Goal: Find specific page/section: Find specific page/section

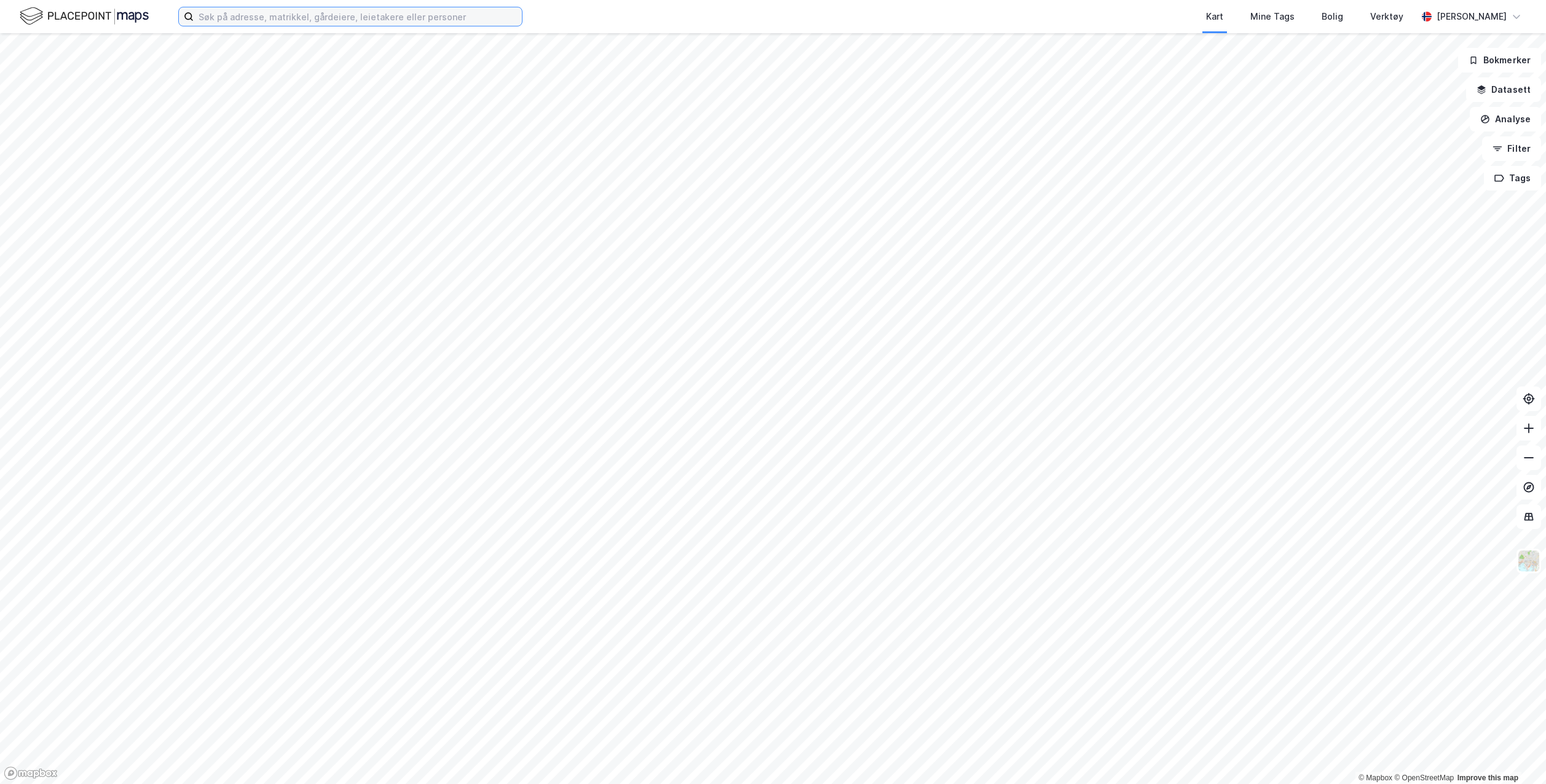
click at [428, 15] on input at bounding box center [358, 16] width 328 height 18
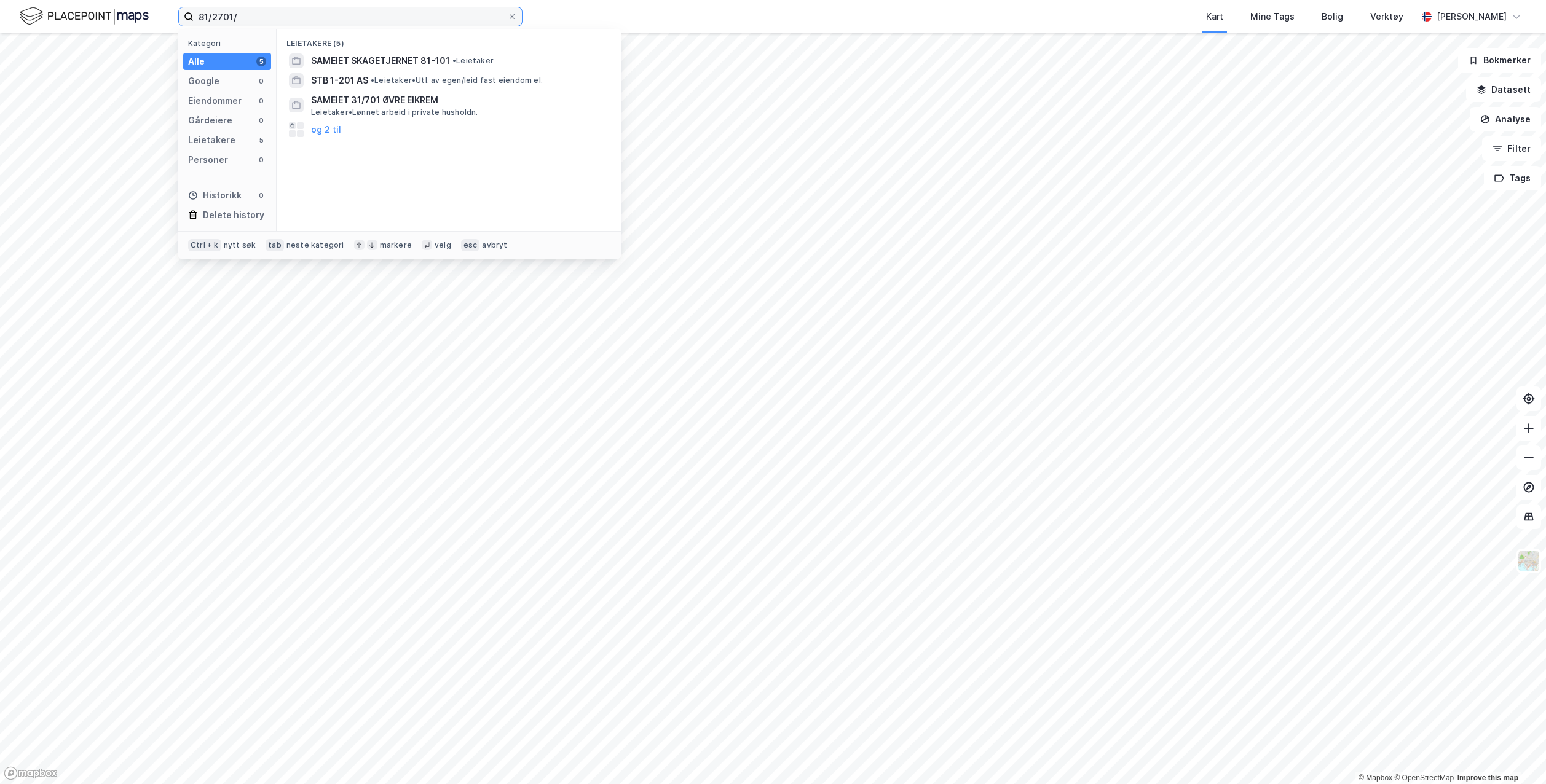
drag, startPoint x: 265, startPoint y: 19, endPoint x: 142, endPoint y: 18, distance: 123.0
click at [142, 18] on div "81/2701/ Kategori Alle 5 Google 0 Eiendommer 0 Gårdeiere 0 Leietakere 5 Persone…" at bounding box center [773, 16] width 1546 height 33
drag, startPoint x: 230, startPoint y: 27, endPoint x: 233, endPoint y: 20, distance: 7.6
click at [230, 26] on div "81/2701/ Kategori Alle 5 Google 0 Eiendommer 0 Gårdeiere 0 Leietakere 5 Persone…" at bounding box center [773, 16] width 1546 height 33
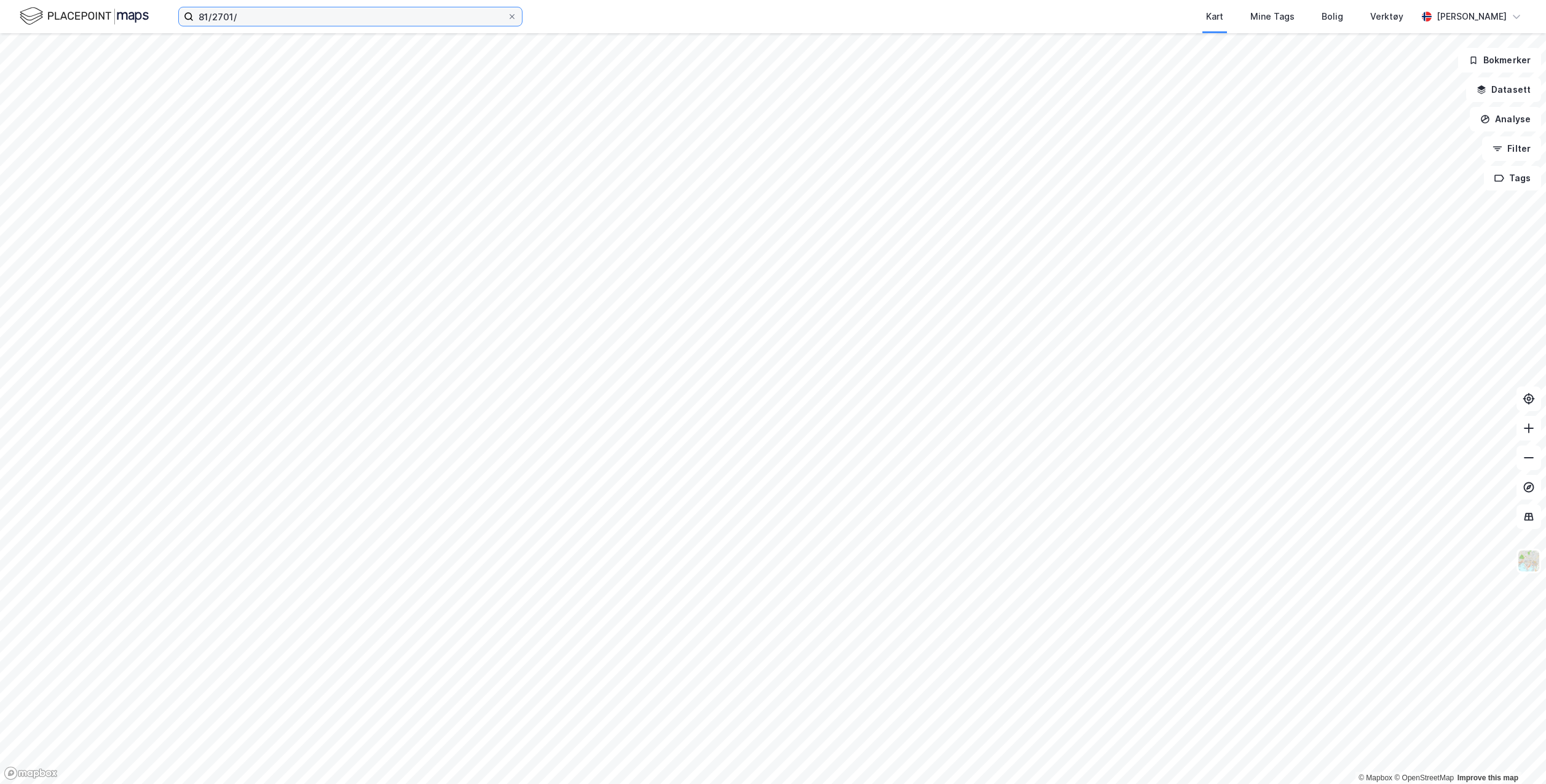
click at [234, 16] on input "81/2701/" at bounding box center [350, 16] width 314 height 18
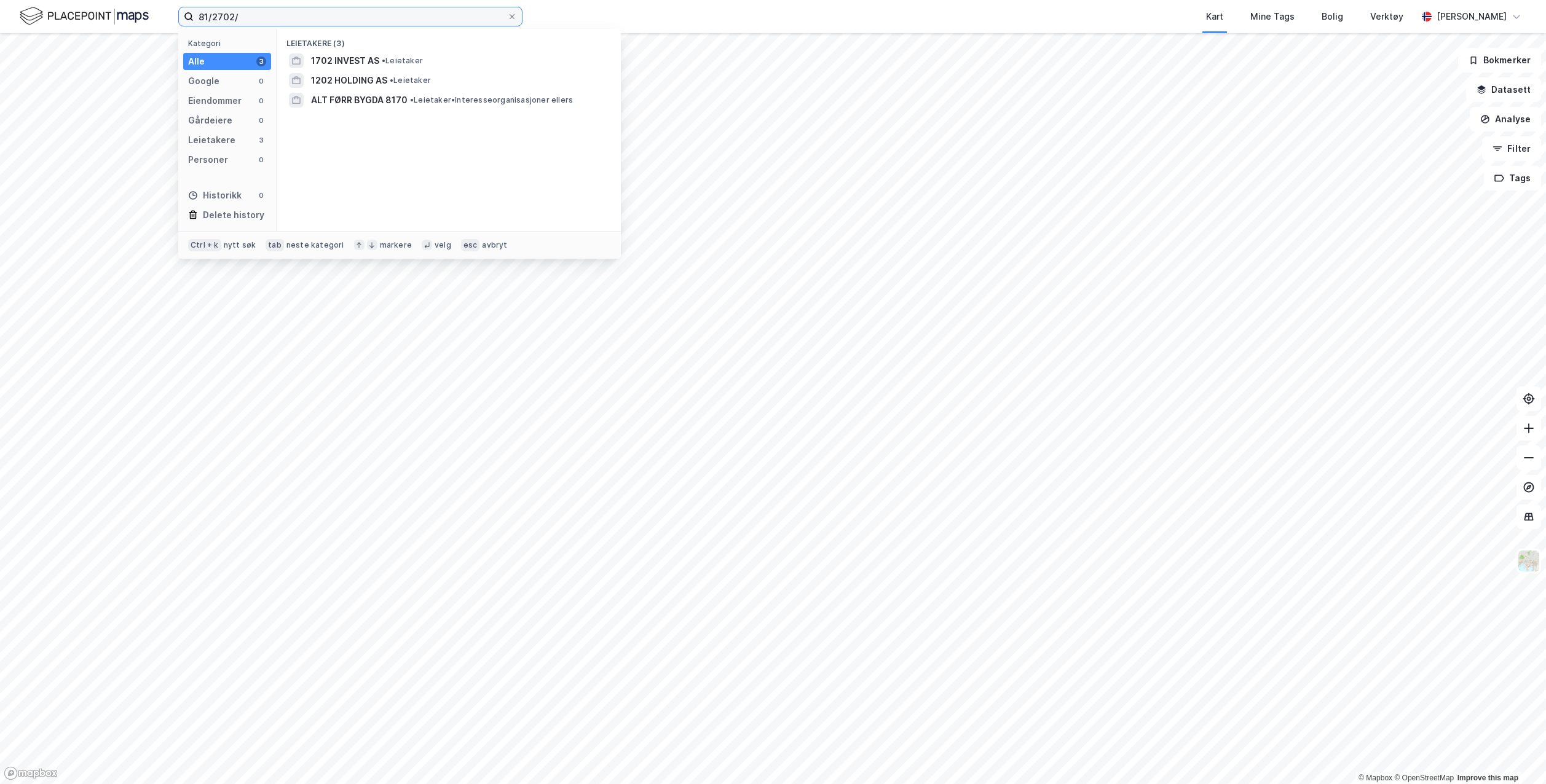
click at [274, 15] on input "81/2702/" at bounding box center [350, 16] width 314 height 18
type input "81/2702/0/2"
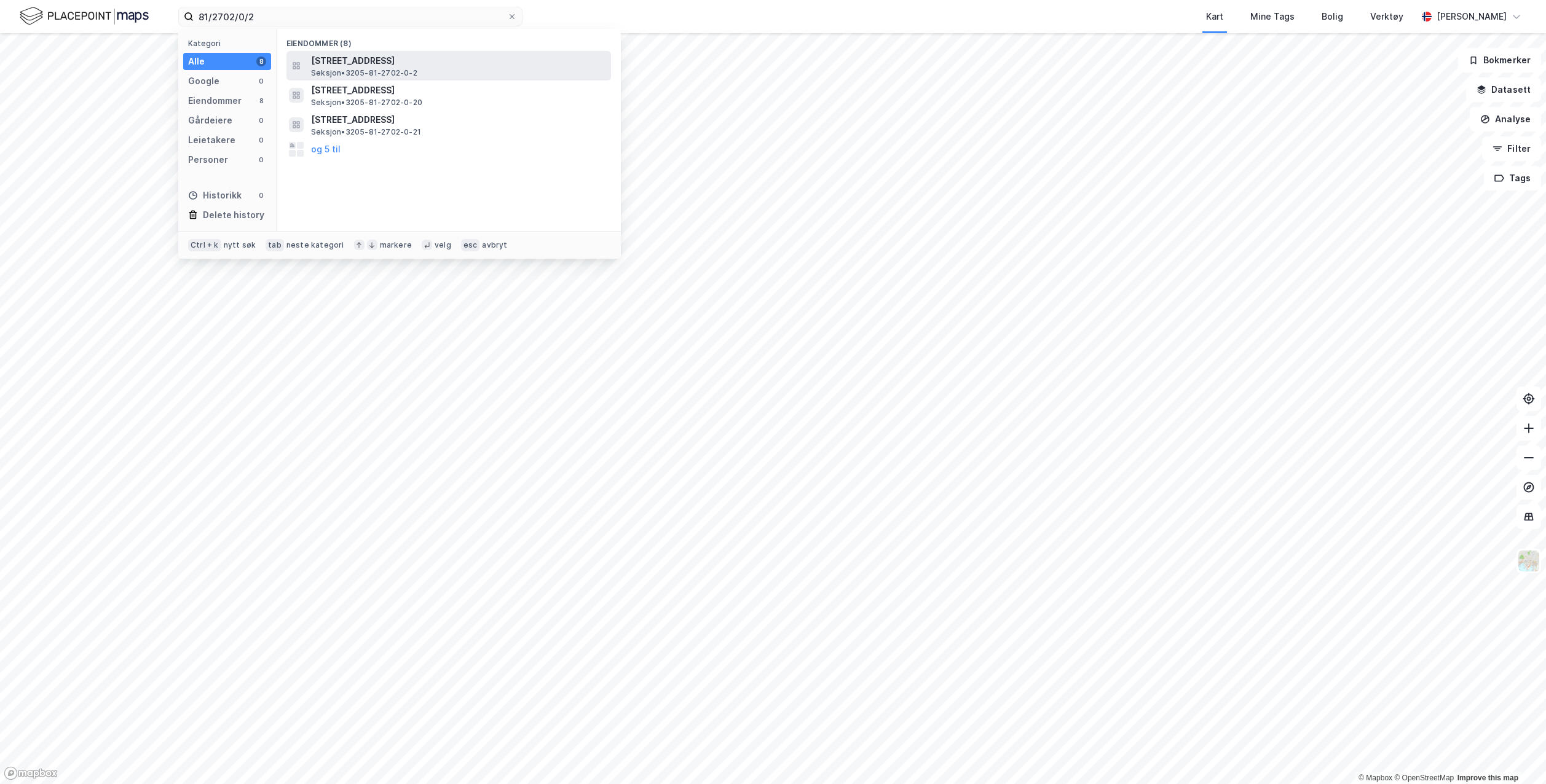
click at [531, 64] on span "[STREET_ADDRESS]" at bounding box center [459, 61] width 295 height 14
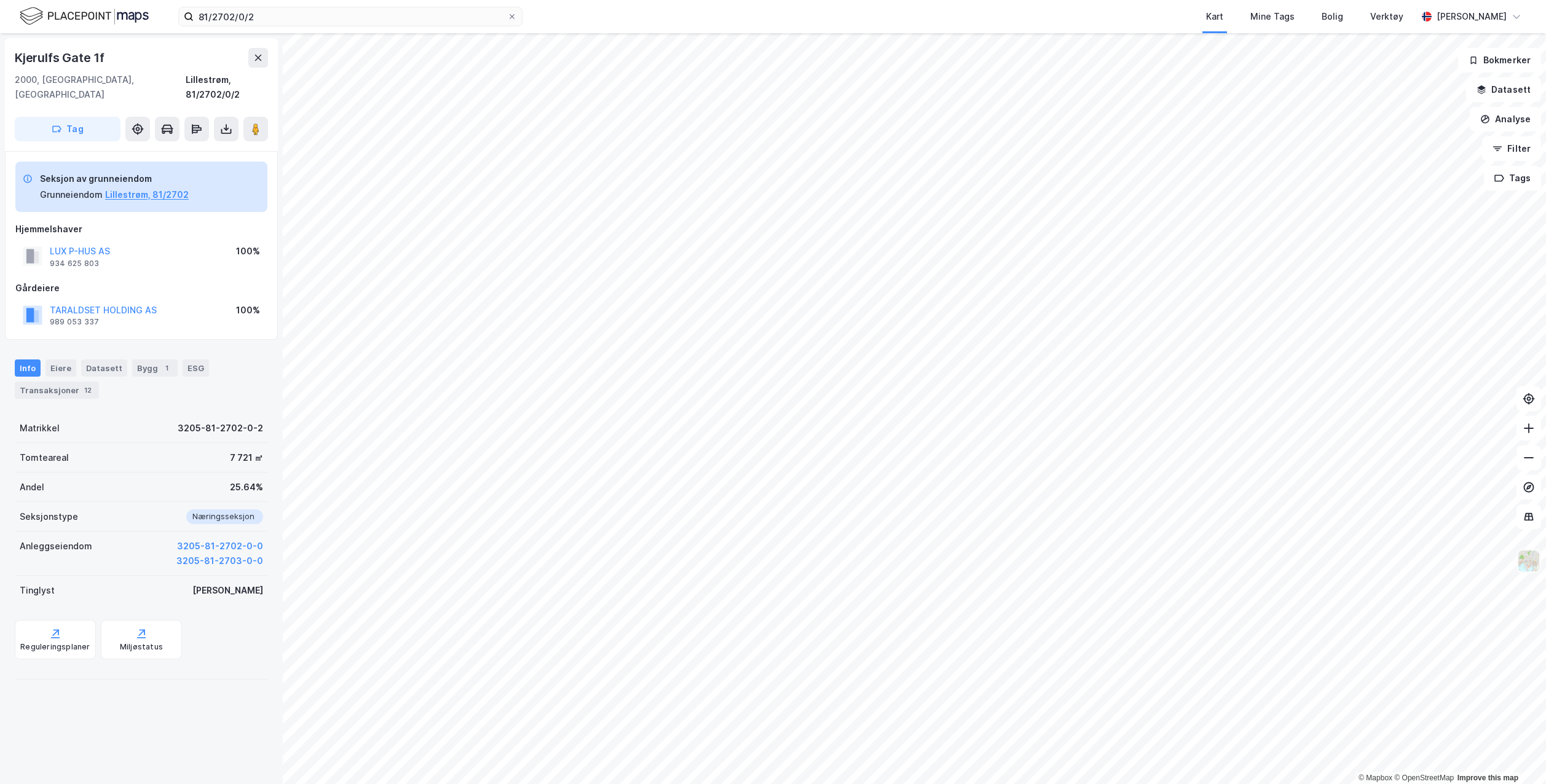
click at [1533, 566] on img at bounding box center [1528, 561] width 23 height 23
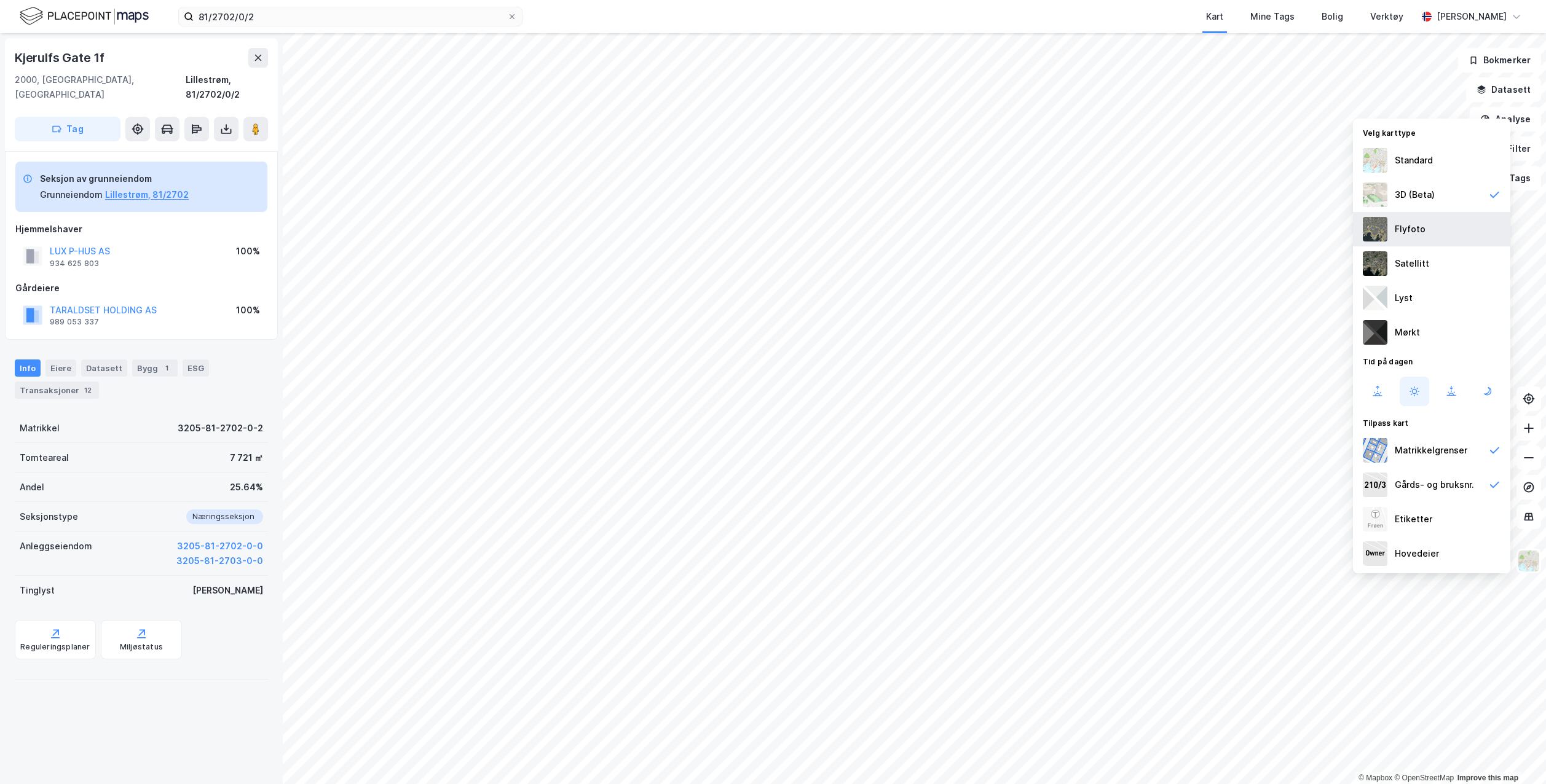
click at [1452, 234] on div "Flyfoto" at bounding box center [1432, 229] width 158 height 34
